Goal: Register for event/course

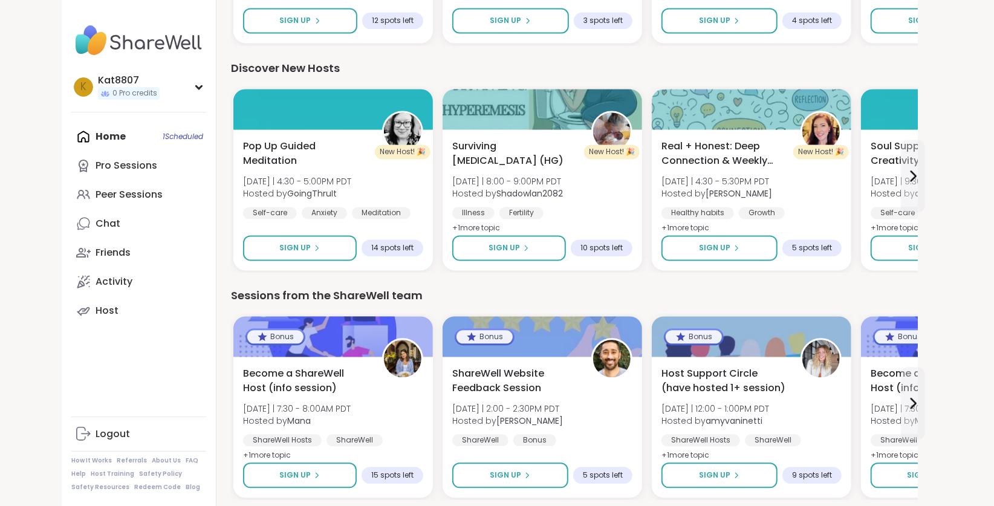
scroll to position [1548, 0]
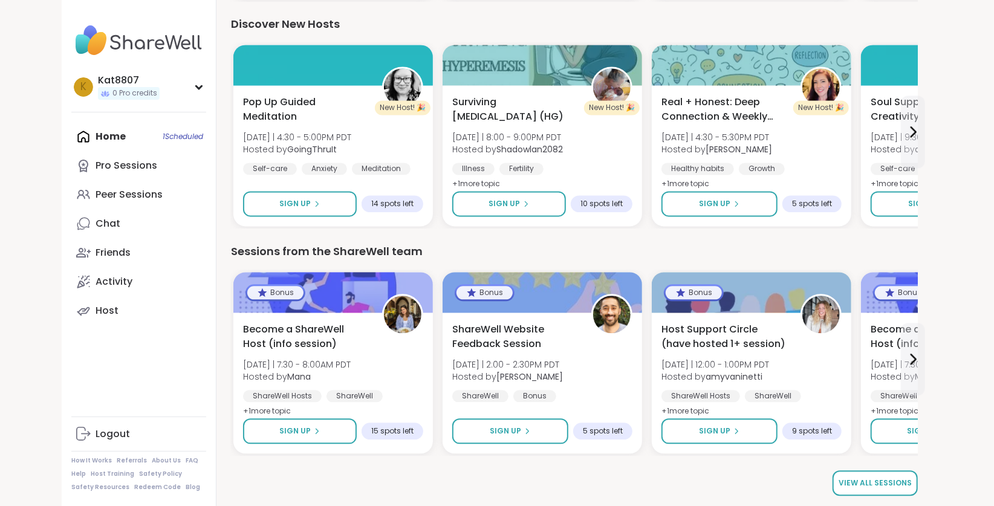
click at [870, 480] on span "View all sessions" at bounding box center [875, 483] width 73 height 11
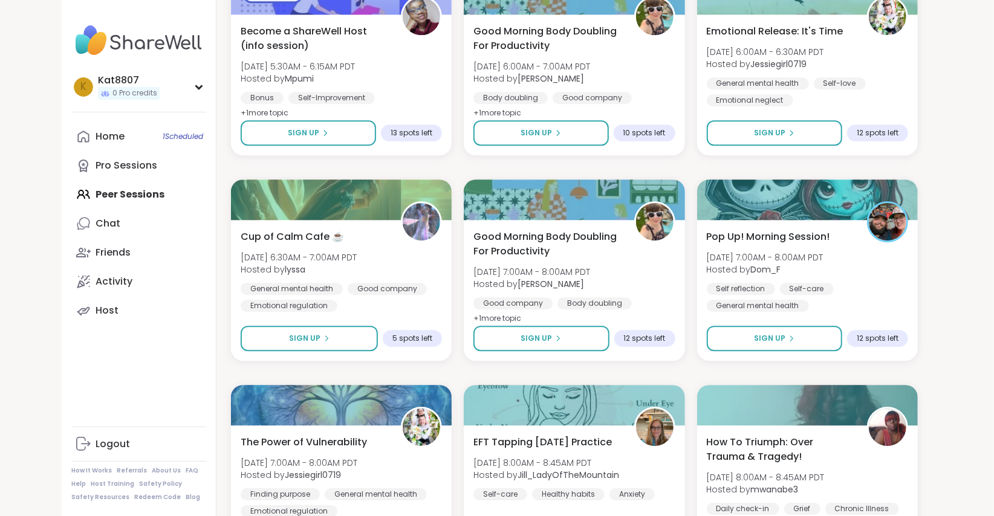
scroll to position [2147, 0]
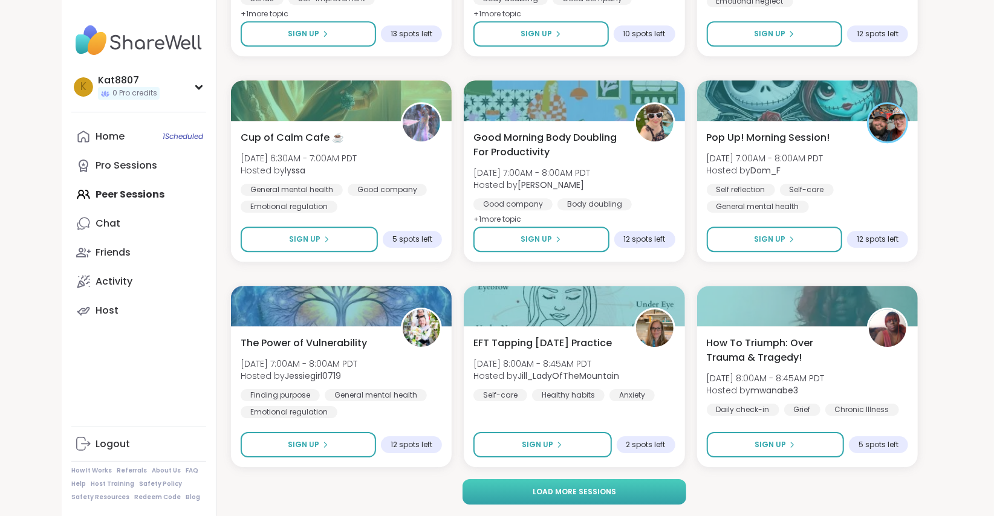
click at [588, 493] on span "Load more sessions" at bounding box center [574, 492] width 83 height 11
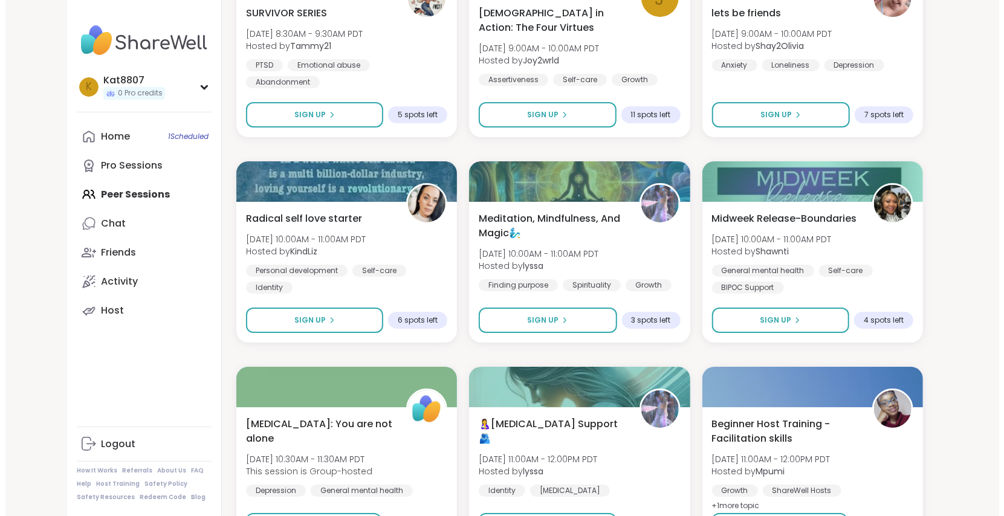
scroll to position [2683, 0]
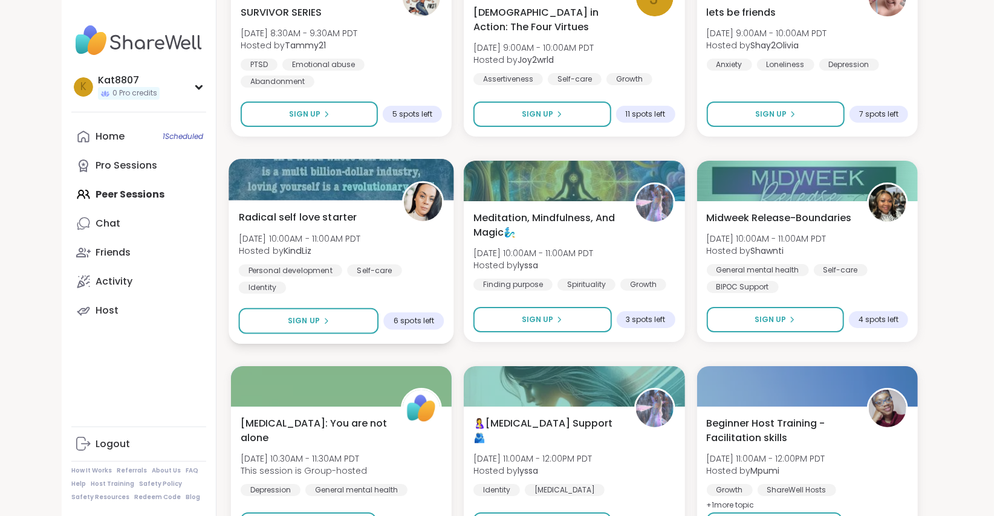
click at [409, 201] on img at bounding box center [423, 202] width 38 height 38
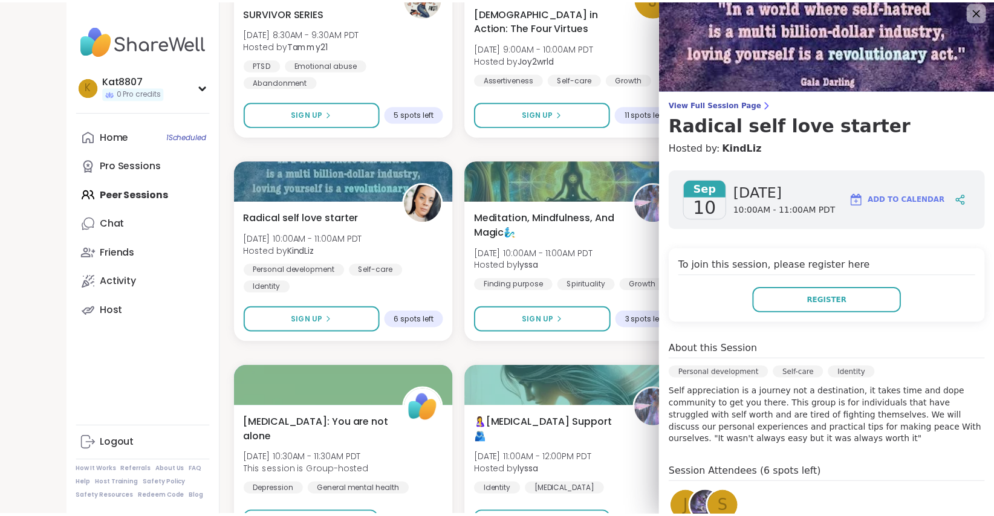
scroll to position [0, 0]
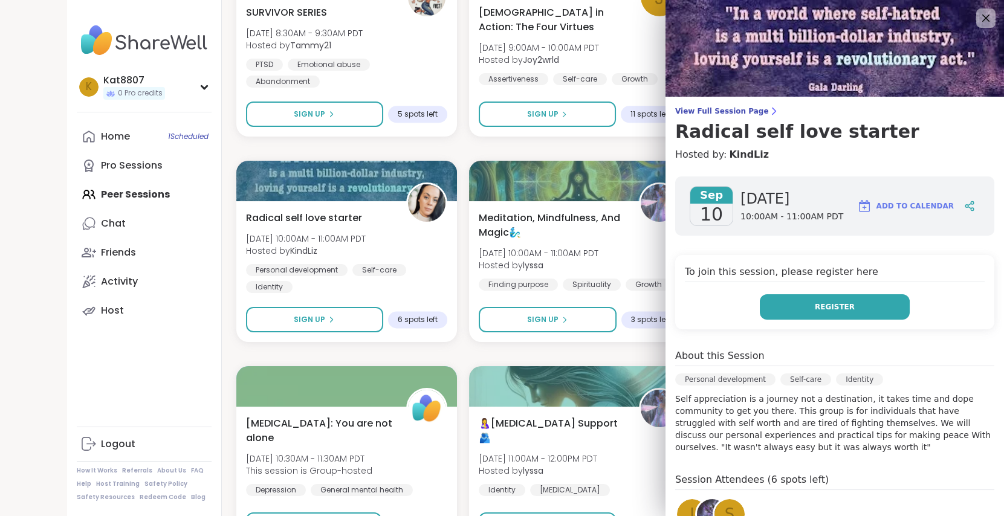
click at [838, 306] on button "Register" at bounding box center [835, 306] width 150 height 25
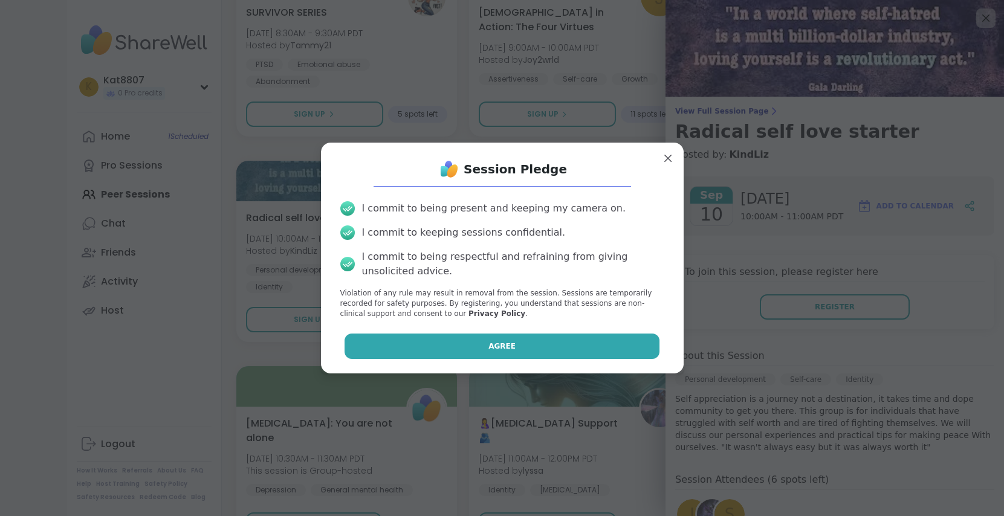
click at [499, 348] on span "Agree" at bounding box center [502, 346] width 27 height 11
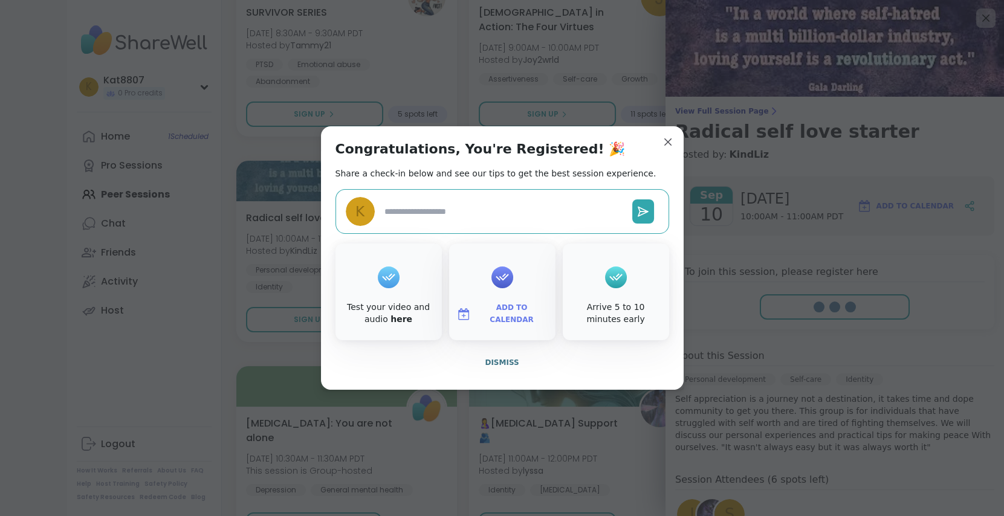
type textarea "*"
click at [487, 367] on span "Dismiss" at bounding box center [502, 362] width 34 height 11
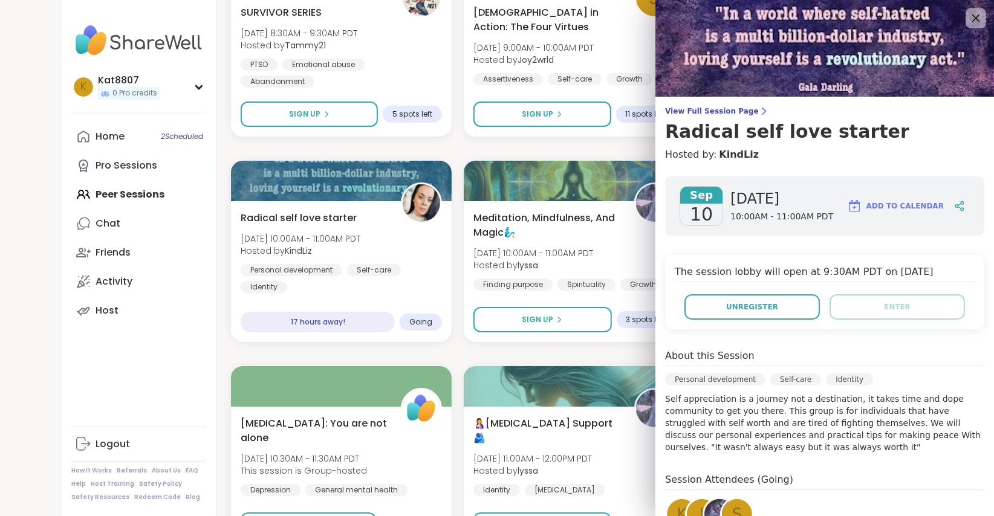
click at [968, 14] on icon at bounding box center [975, 17] width 15 height 15
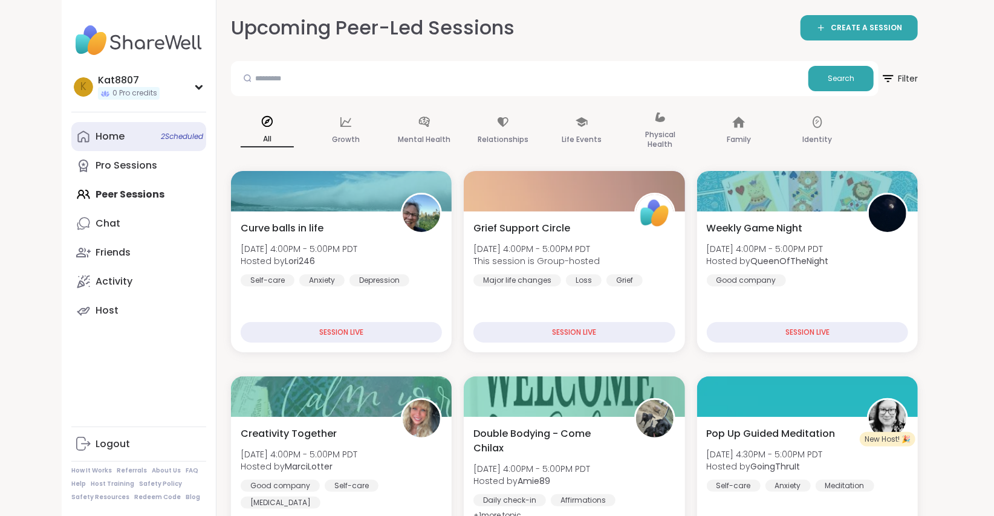
click at [109, 142] on div "Home 2 Scheduled" at bounding box center [110, 136] width 29 height 13
